Goal: Information Seeking & Learning: Learn about a topic

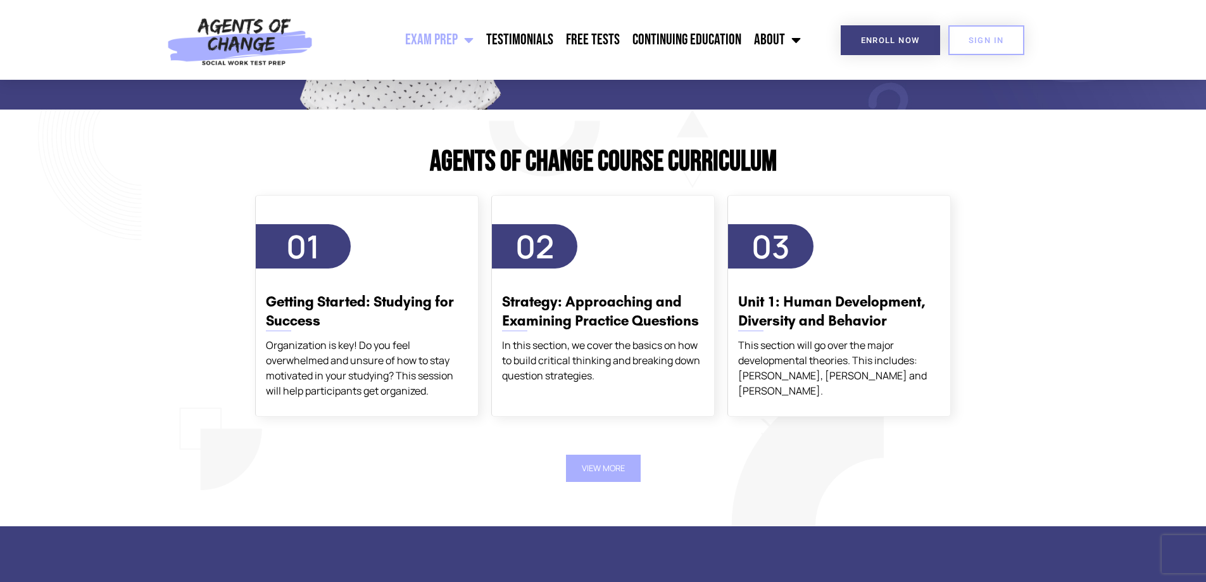
scroll to position [1266, 0]
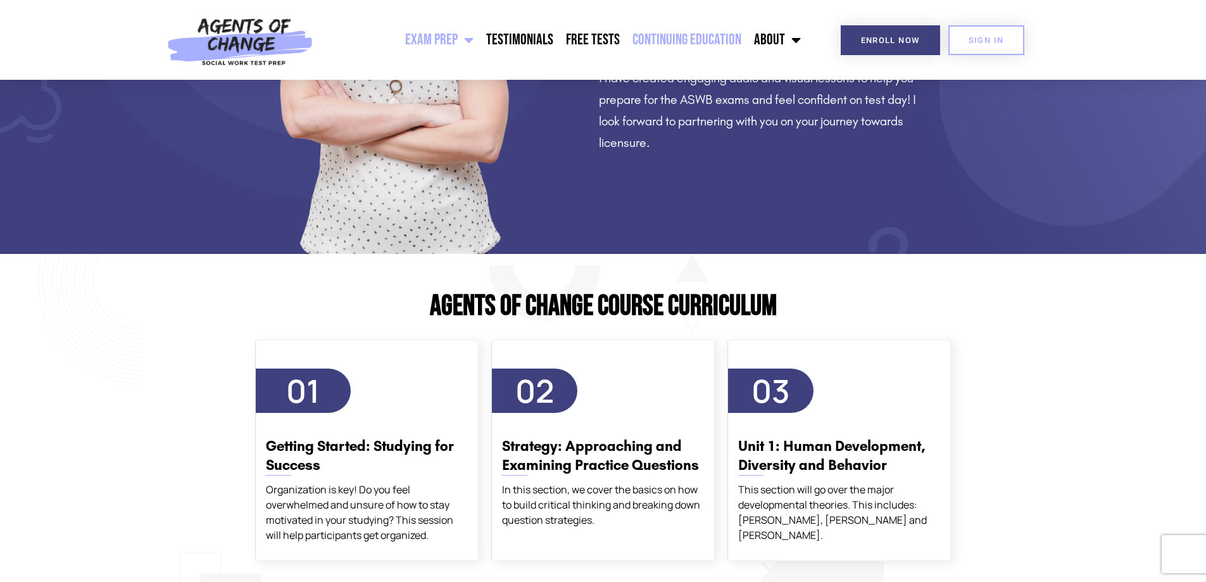
click at [668, 37] on link "Continuing Education" at bounding box center [687, 40] width 122 height 32
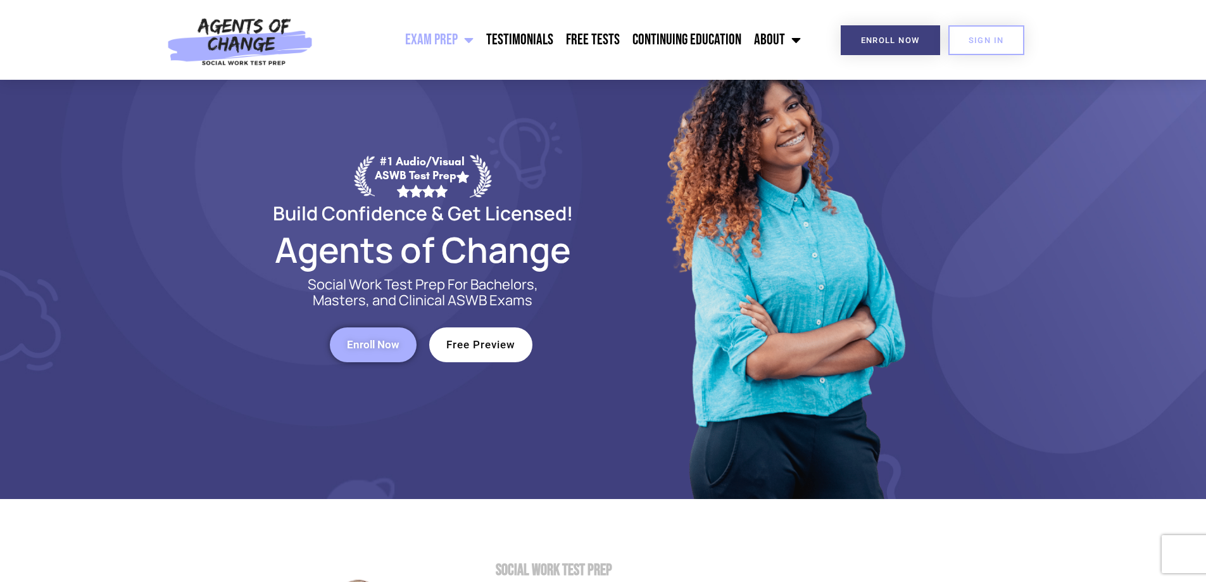
scroll to position [0, 0]
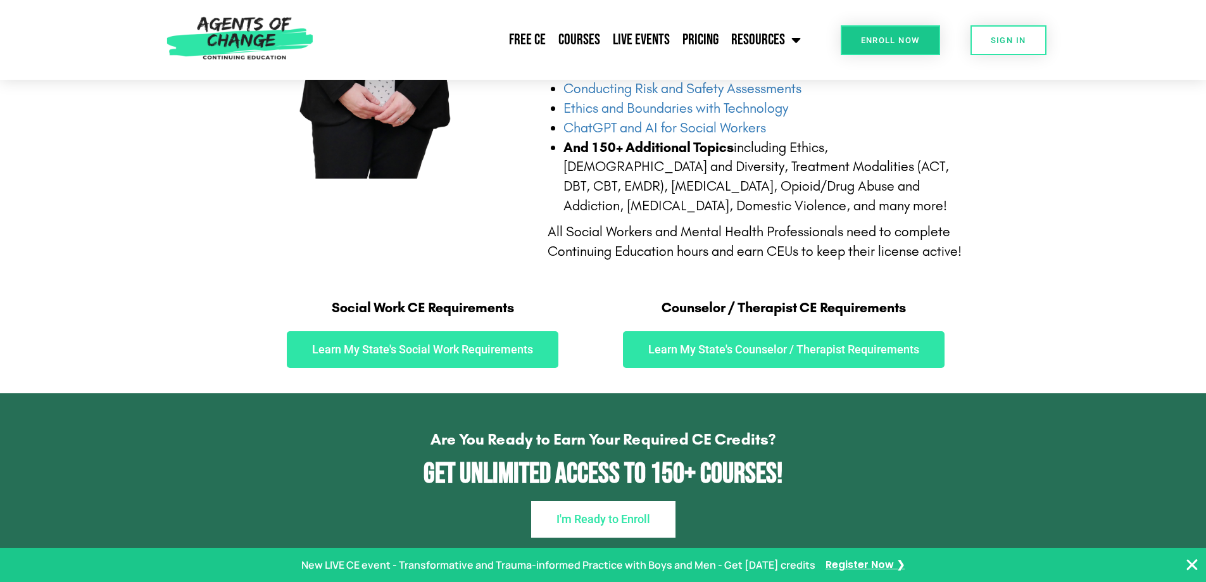
scroll to position [633, 0]
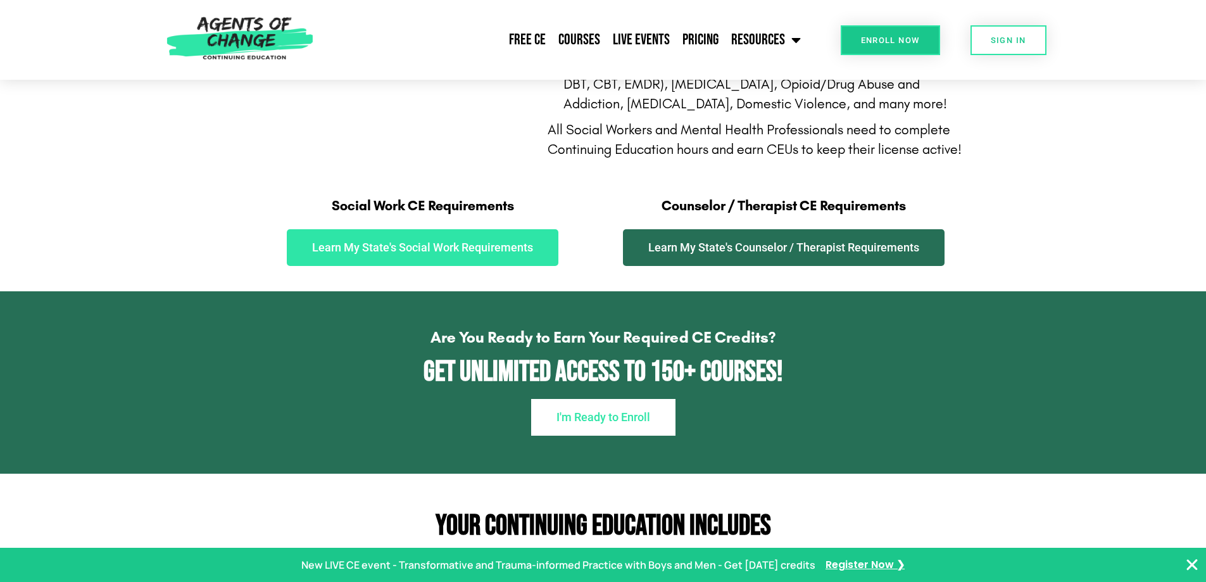
click at [789, 243] on span "Learn My State's Counselor / Therapist Requirements" at bounding box center [783, 247] width 271 height 11
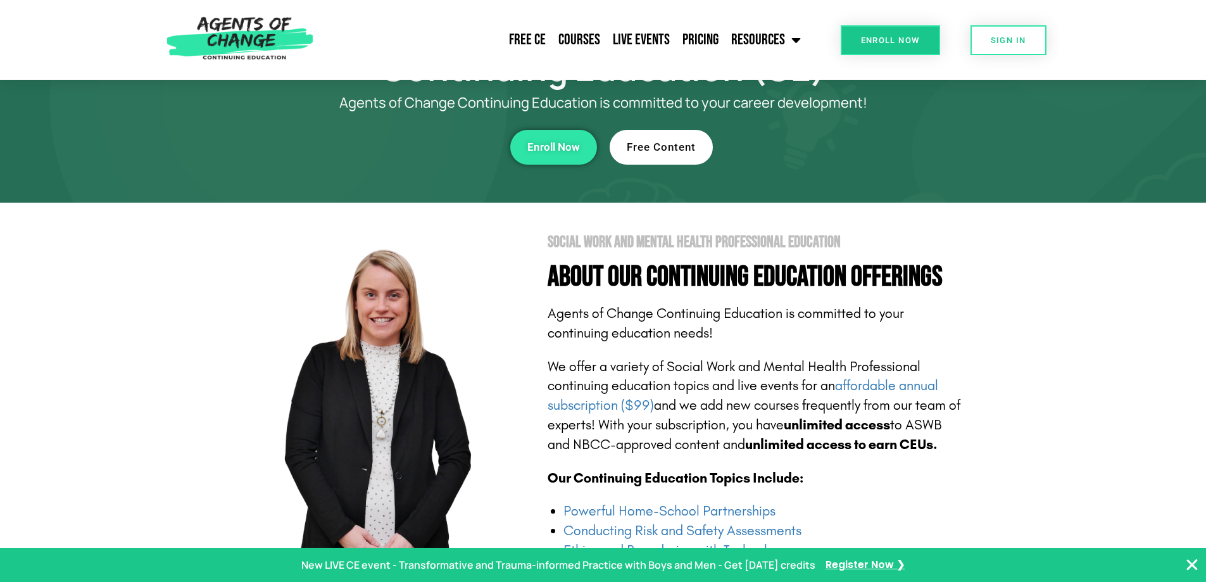
scroll to position [0, 0]
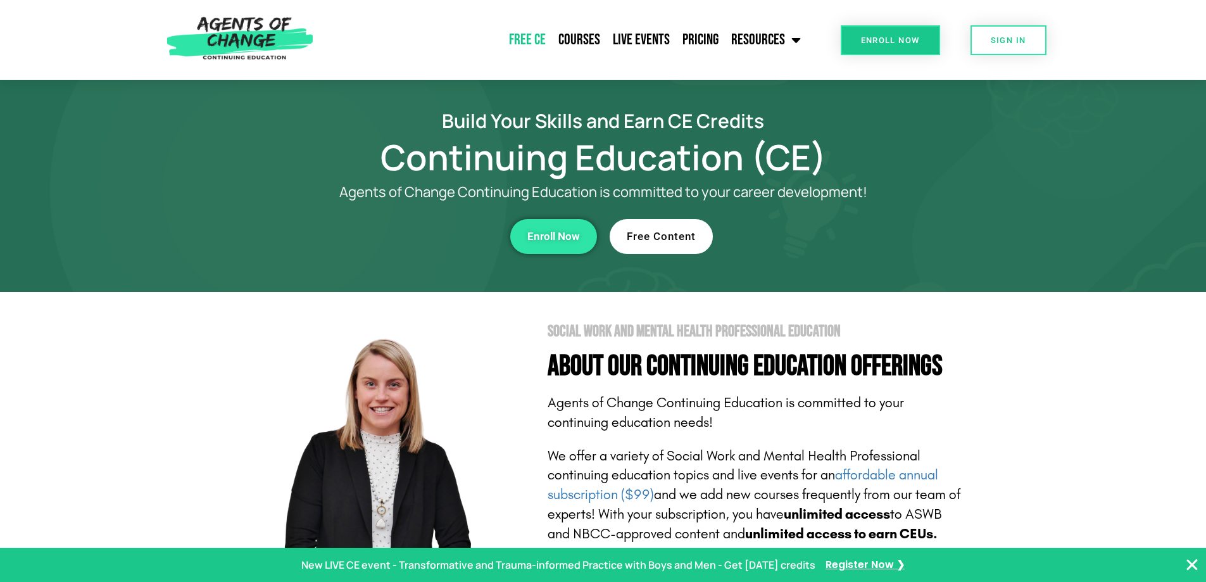
click at [525, 37] on link "Free CE" at bounding box center [527, 40] width 49 height 32
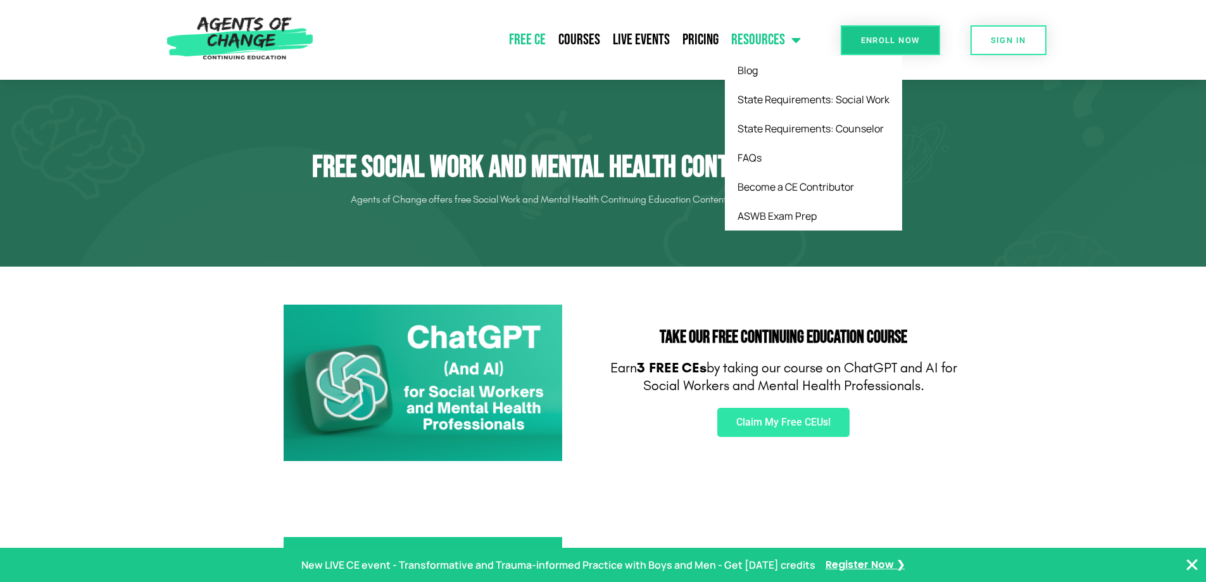
click at [794, 41] on span "Menu" at bounding box center [793, 40] width 16 height 28
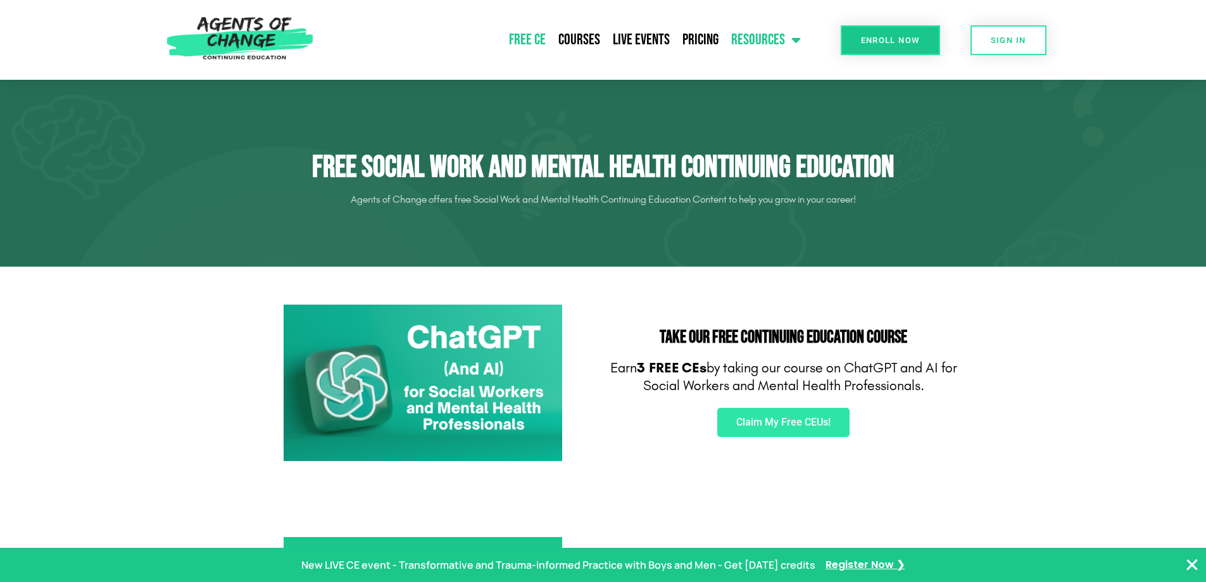
click at [794, 41] on span "Menu" at bounding box center [793, 40] width 16 height 28
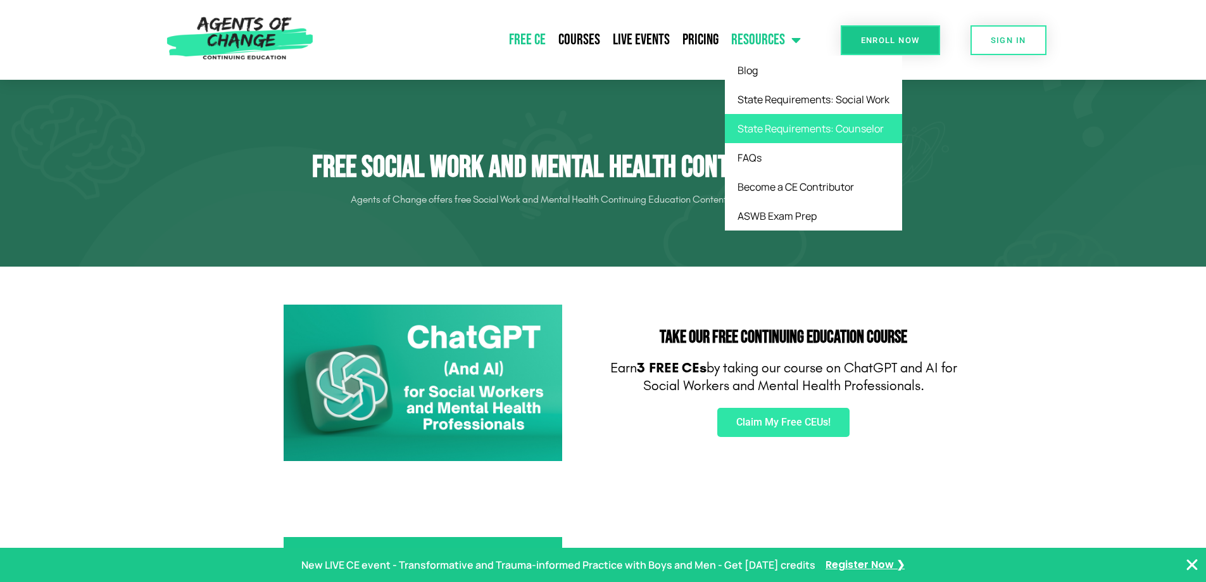
click at [861, 129] on link "State Requirements: Counselor" at bounding box center [813, 128] width 177 height 29
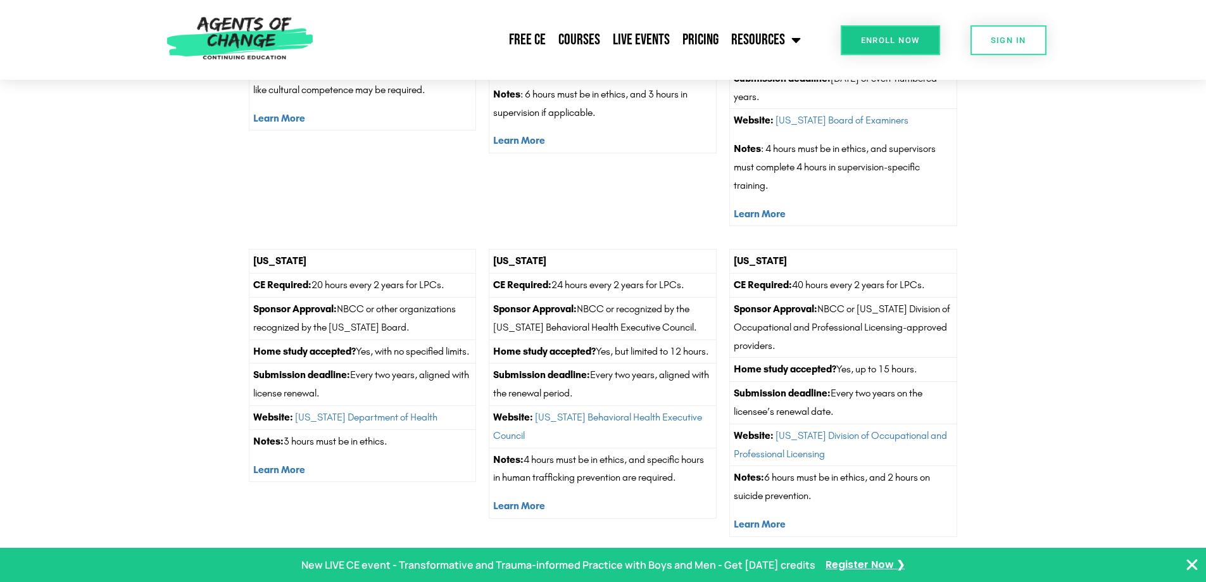
scroll to position [4431, 0]
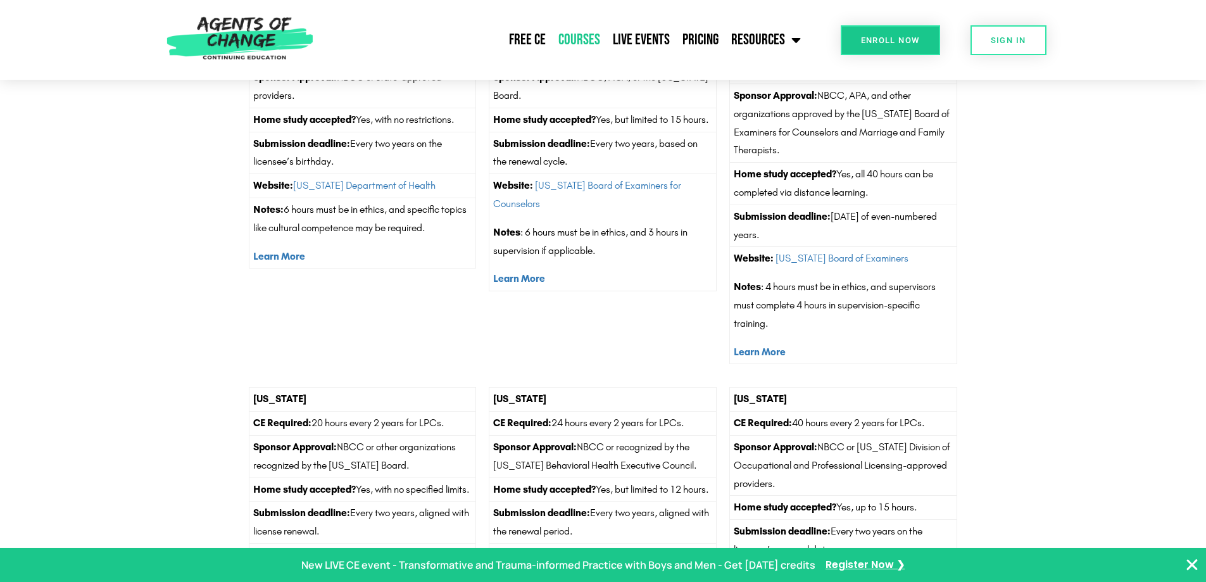
click at [579, 39] on link "Courses" at bounding box center [579, 40] width 54 height 32
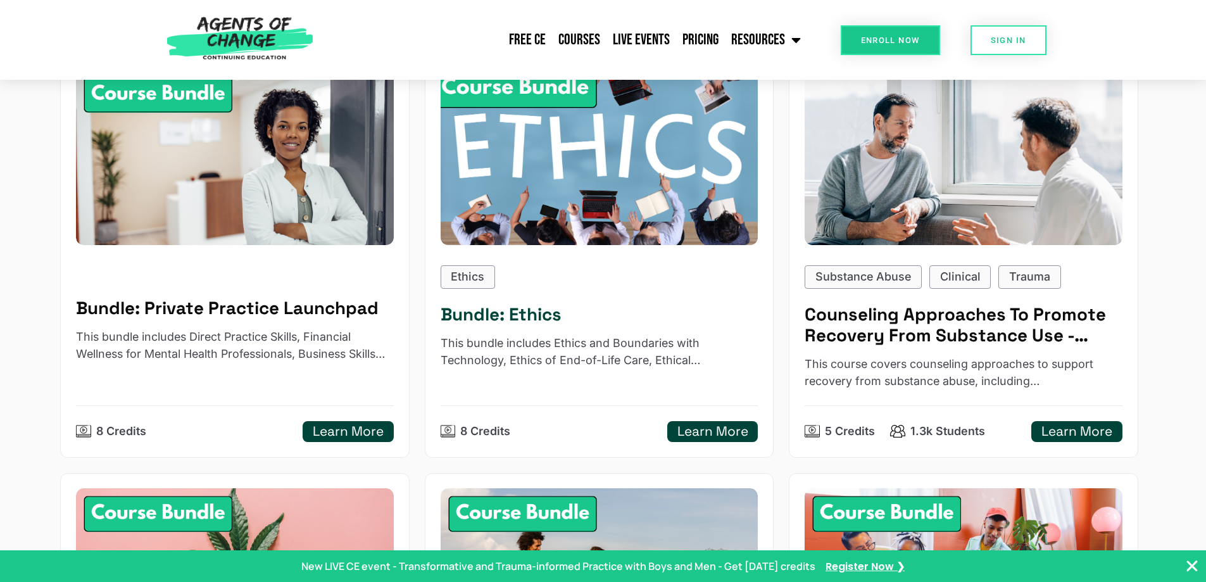
scroll to position [633, 0]
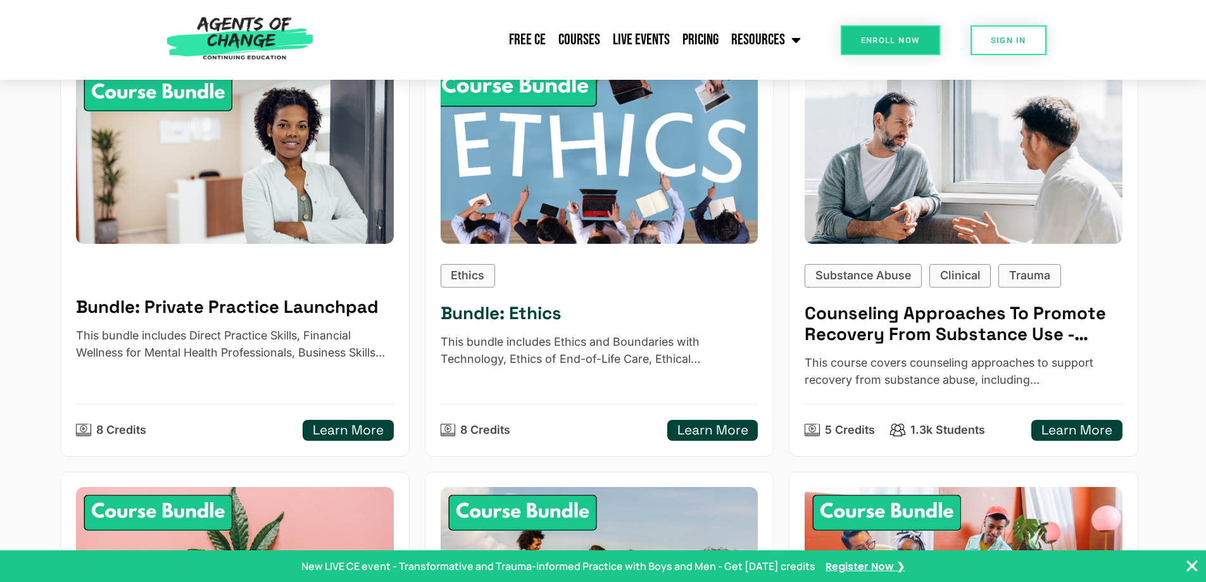
click at [584, 211] on img at bounding box center [598, 156] width 349 height 193
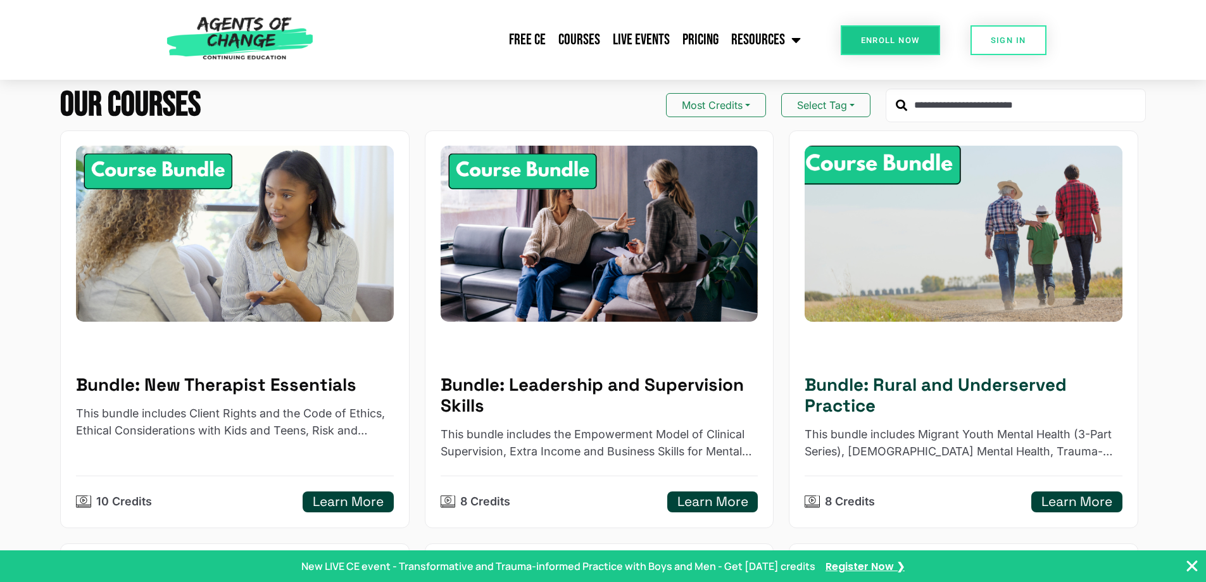
scroll to position [0, 0]
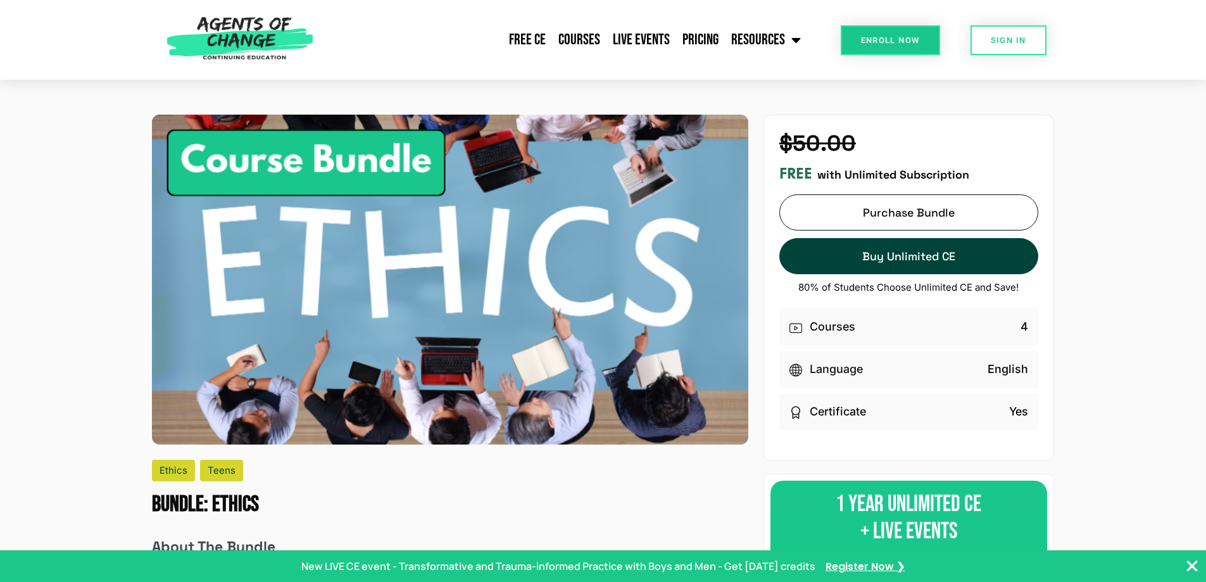
click at [253, 35] on img at bounding box center [240, 40] width 160 height 80
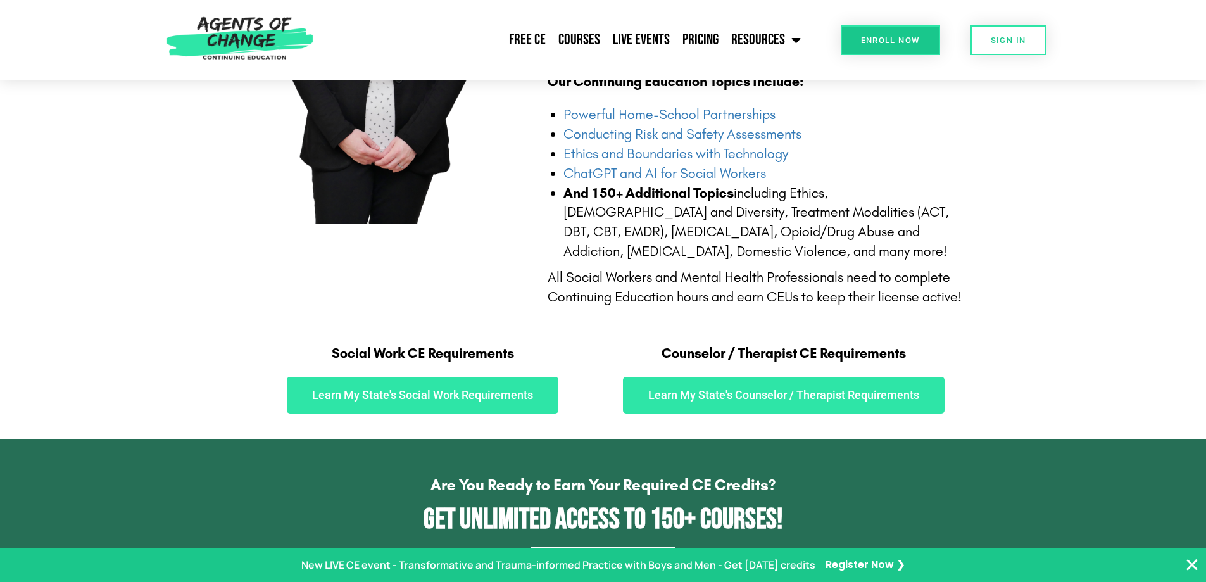
scroll to position [317, 0]
